Goal: Task Accomplishment & Management: Manage account settings

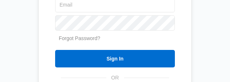
type input "[EMAIL_ADDRESS][DOMAIN_NAME]"
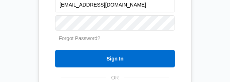
click at [225, 76] on div "Sign in to your Marketing 360® account gfgyvette@gmail.com Forgot Password? Sig…" at bounding box center [115, 41] width 220 height 240
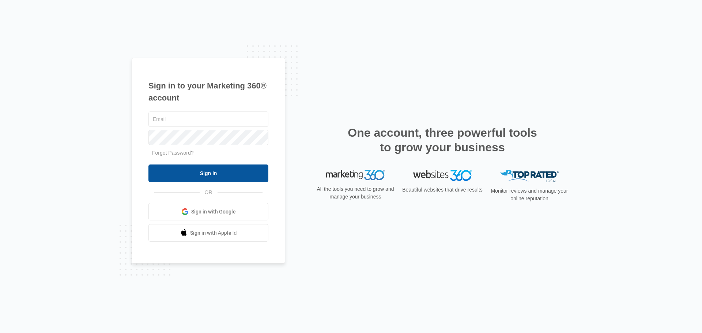
type input "[EMAIL_ADDRESS][DOMAIN_NAME]"
drag, startPoint x: 238, startPoint y: 179, endPoint x: 169, endPoint y: 173, distance: 69.0
click at [238, 179] on input "Sign In" at bounding box center [208, 173] width 120 height 18
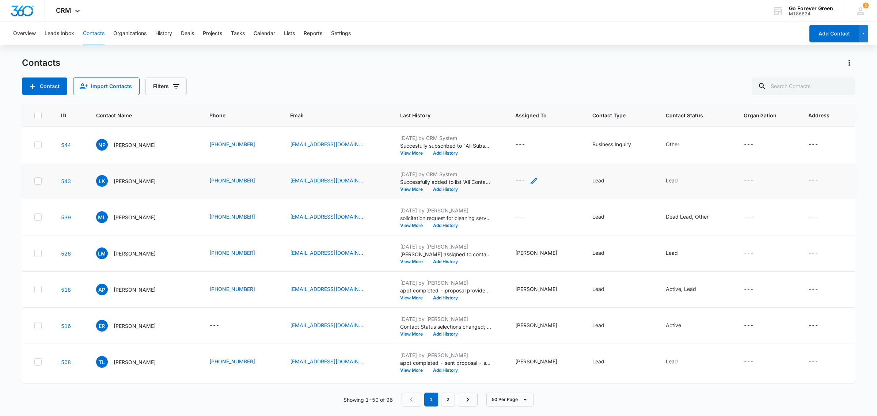
click at [534, 180] on icon "Assigned To - - Select to Edit Field" at bounding box center [534, 181] width 9 height 9
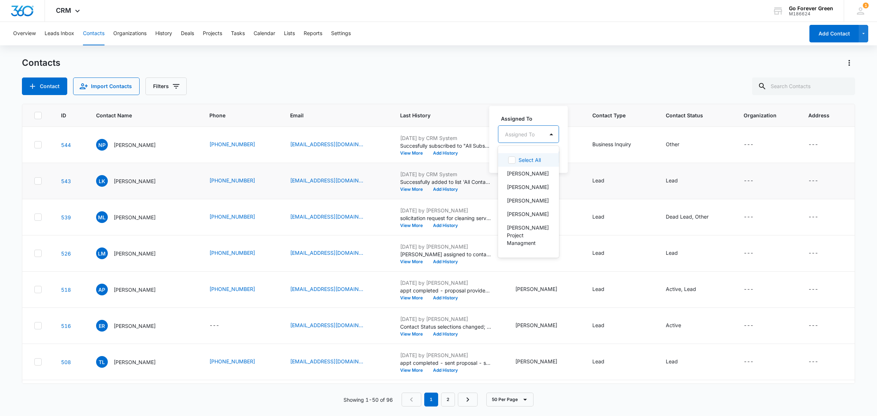
click at [523, 136] on div at bounding box center [520, 134] width 30 height 9
click at [531, 253] on p "[PERSON_NAME]" at bounding box center [528, 257] width 42 height 8
click at [558, 116] on label "Assigned To" at bounding box center [542, 118] width 83 height 8
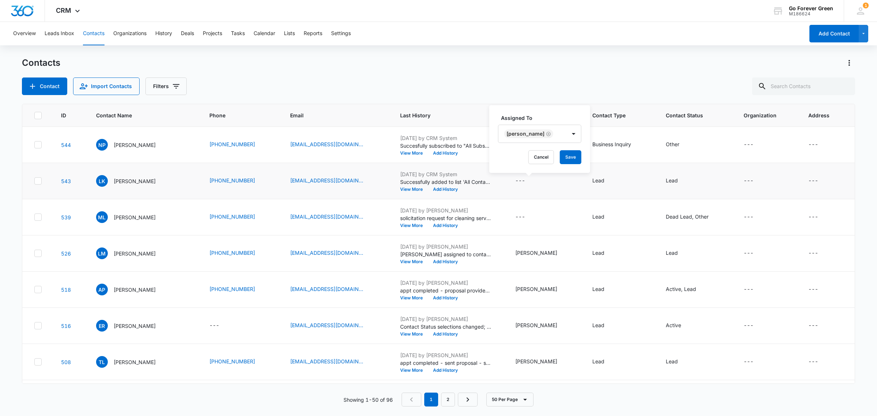
click at [567, 148] on div "Assigned To [PERSON_NAME] Cancel Save" at bounding box center [539, 139] width 101 height 68
click at [568, 156] on button "Save" at bounding box center [571, 157] width 22 height 14
click at [448, 187] on button "Add History" at bounding box center [445, 189] width 35 height 4
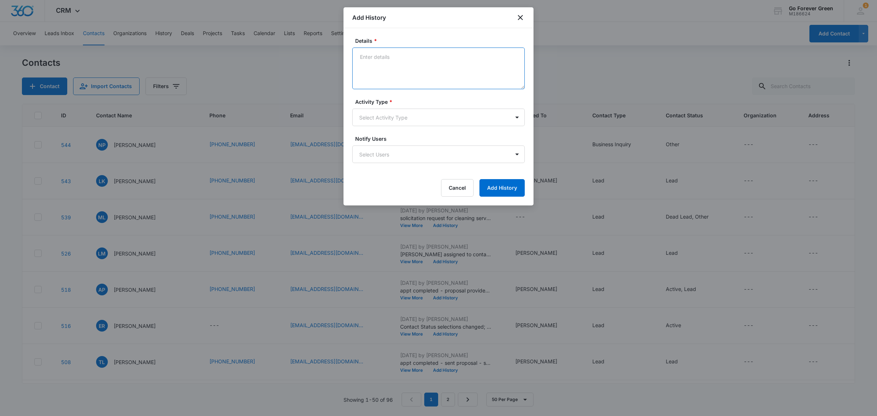
click at [384, 68] on textarea "Details *" at bounding box center [438, 69] width 173 height 42
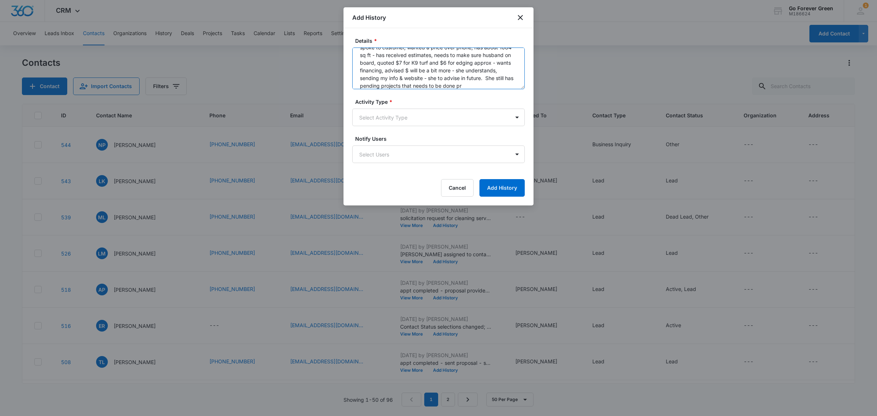
scroll to position [17, 0]
type textarea "spoke to customer, wanted a price over phone, has about 1084 sq ft - has receiv…"
click at [386, 115] on body "CRM Apps Reputation Forms CRM Email Social Payments POS Content Ads Intelligenc…" at bounding box center [438, 208] width 877 height 416
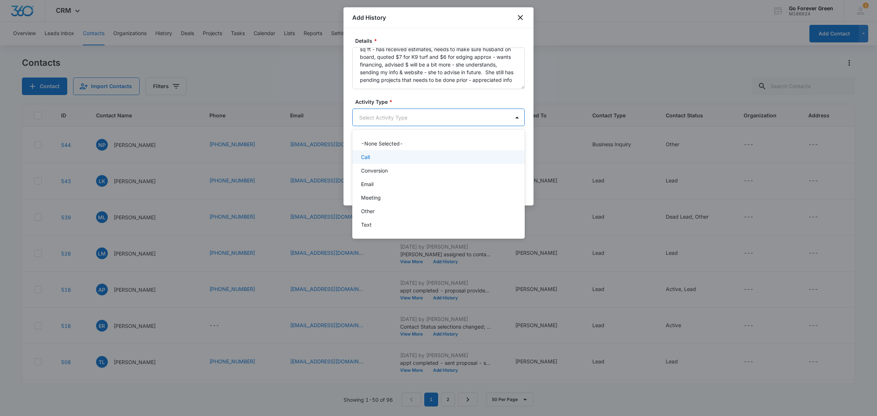
click at [408, 156] on div "Call" at bounding box center [438, 157] width 154 height 8
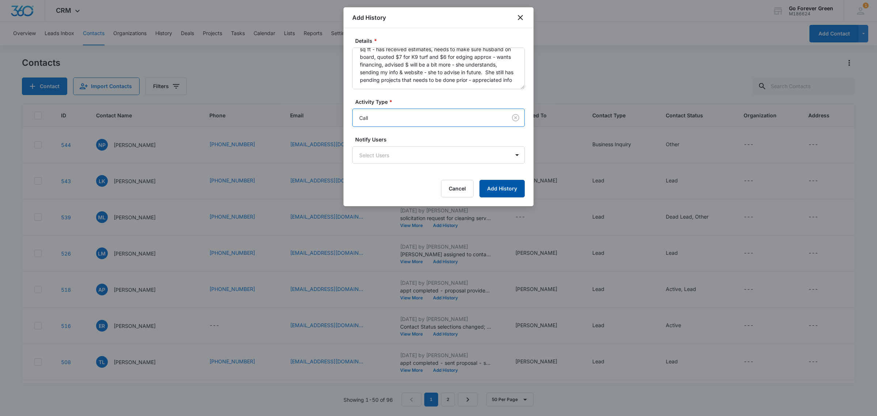
click at [514, 188] on button "Add History" at bounding box center [502, 189] width 45 height 18
click at [514, 188] on div "Cancel Add History" at bounding box center [438, 189] width 173 height 18
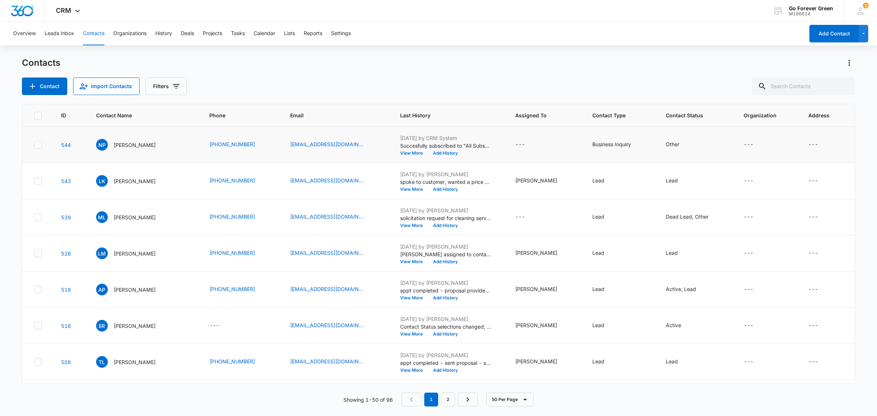
click at [684, 139] on td "Other" at bounding box center [696, 145] width 78 height 36
click at [684, 144] on icon "Contact Status - Other - Select to Edit Field" at bounding box center [688, 144] width 9 height 9
click at [680, 100] on div "Other" at bounding box center [664, 97] width 43 height 18
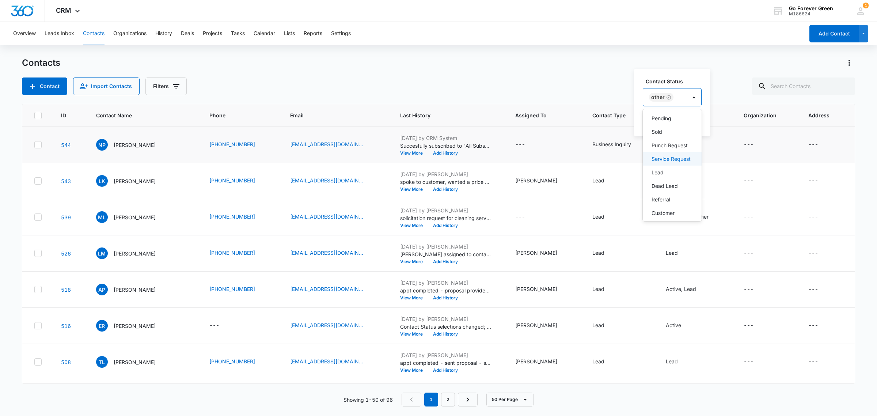
scroll to position [46, 0]
click at [664, 176] on p "Dead Lead" at bounding box center [665, 173] width 26 height 8
click at [713, 76] on div "Contact Status Dead Lead Other Cancel Save" at bounding box center [690, 103] width 113 height 68
click at [727, 121] on button "Save" at bounding box center [728, 121] width 22 height 14
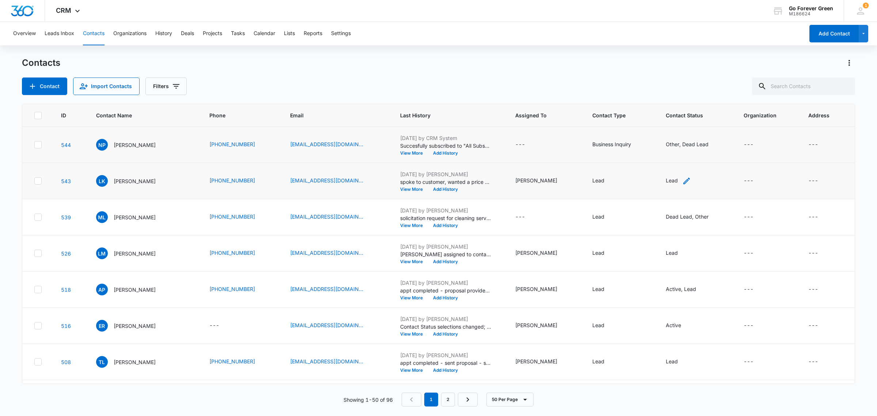
click at [682, 178] on icon "Contact Status - Lead - Select to Edit Field" at bounding box center [686, 181] width 9 height 9
click at [678, 133] on div "Lead" at bounding box center [664, 134] width 41 height 18
click at [673, 191] on div "Pending" at bounding box center [670, 187] width 37 height 8
click at [719, 110] on div "Contact Status Pending Lead Cancel Save" at bounding box center [688, 139] width 107 height 68
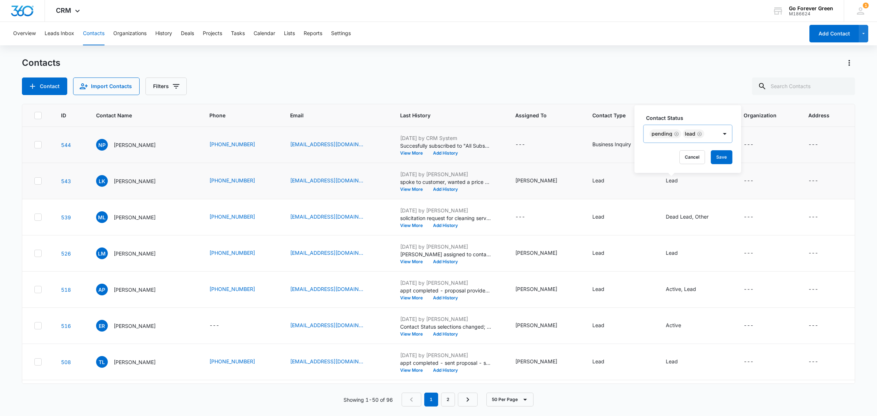
click at [697, 134] on icon "Remove Lead" at bounding box center [699, 134] width 4 height 4
click at [699, 158] on button "Save" at bounding box center [699, 157] width 22 height 14
